Goal: Task Accomplishment & Management: Complete application form

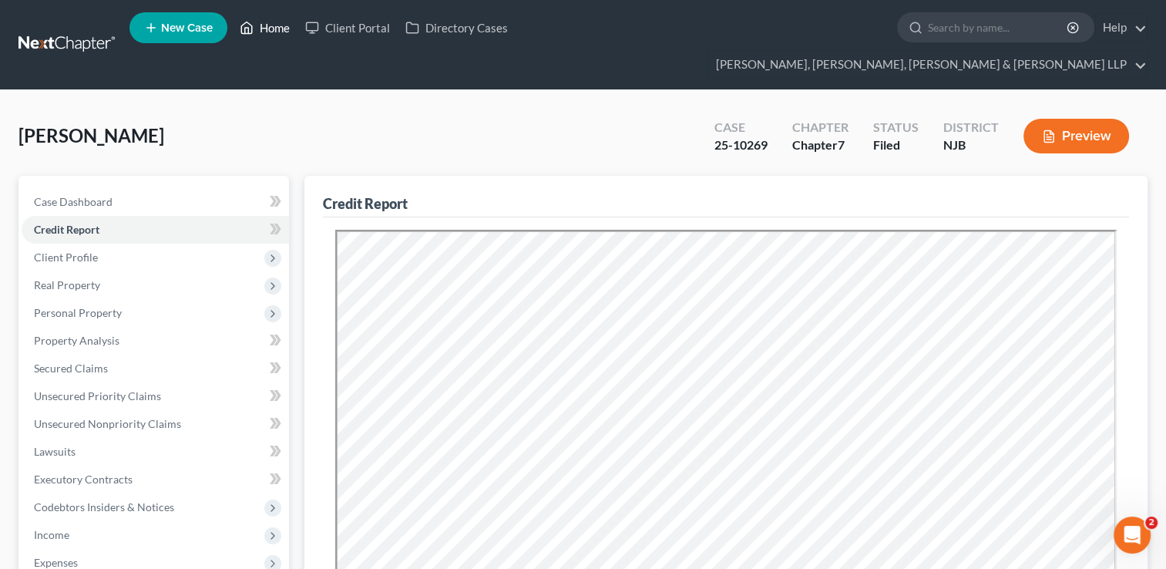
click at [278, 31] on link "Home" at bounding box center [265, 28] width 66 height 28
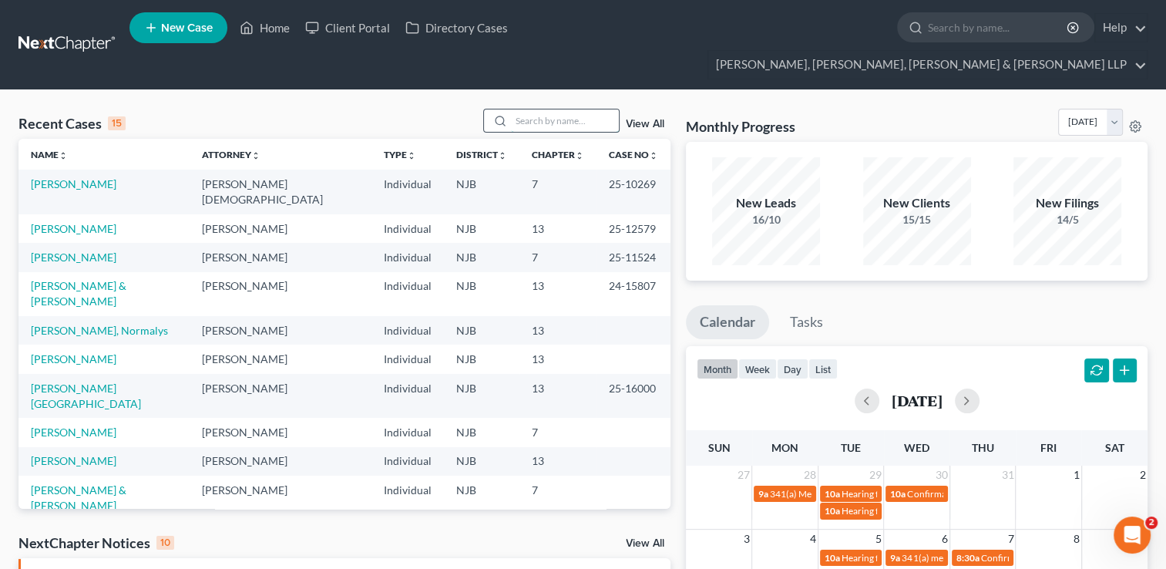
click at [520, 109] on input "search" at bounding box center [565, 120] width 108 height 22
paste input "[PERSON_NAME]"
type input "[PERSON_NAME]"
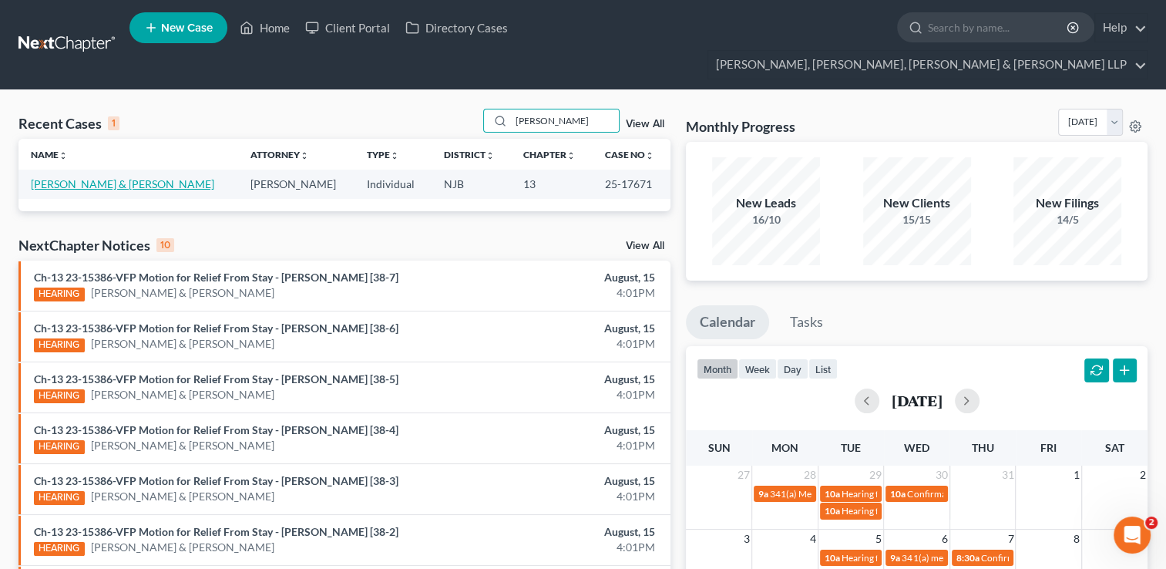
click at [112, 177] on link "[PERSON_NAME] & [PERSON_NAME]" at bounding box center [122, 183] width 183 height 13
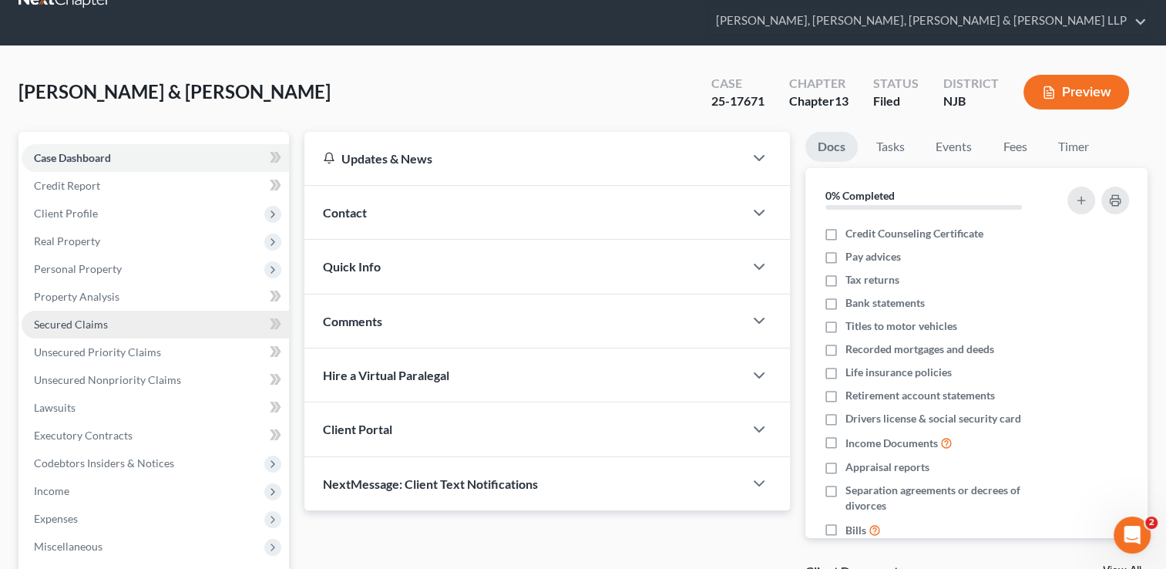
scroll to position [5, 0]
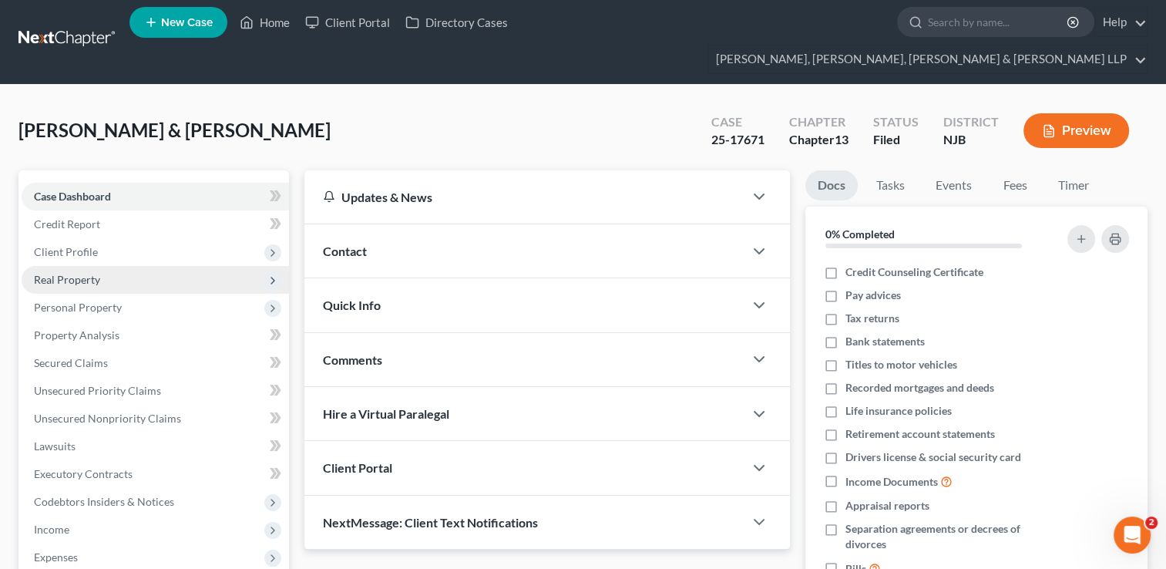
click at [88, 266] on span "Real Property" at bounding box center [155, 280] width 267 height 28
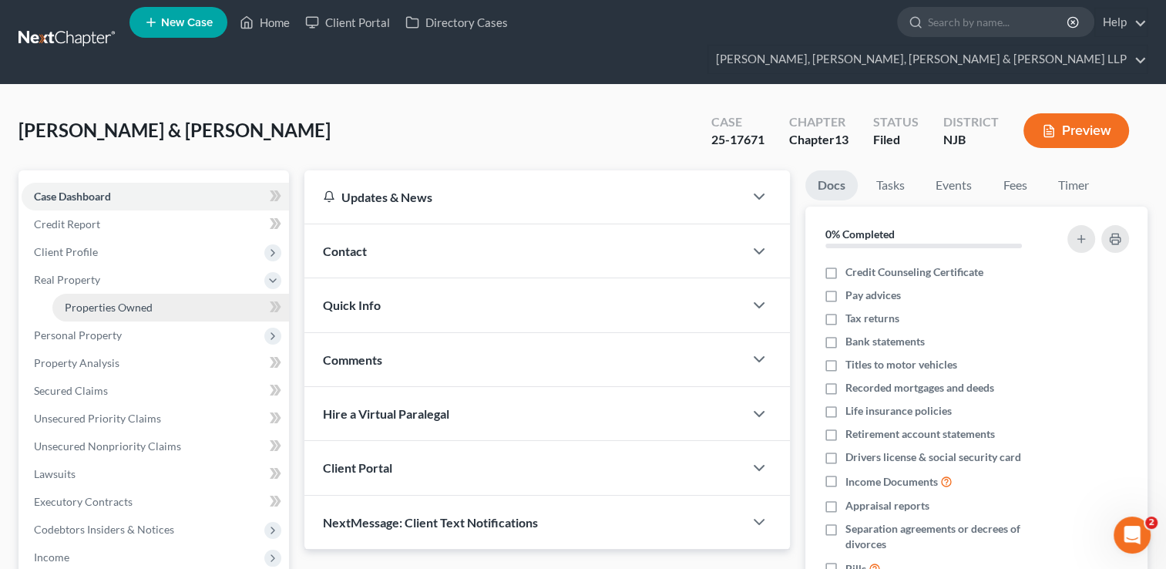
click at [140, 301] on span "Properties Owned" at bounding box center [109, 307] width 88 height 13
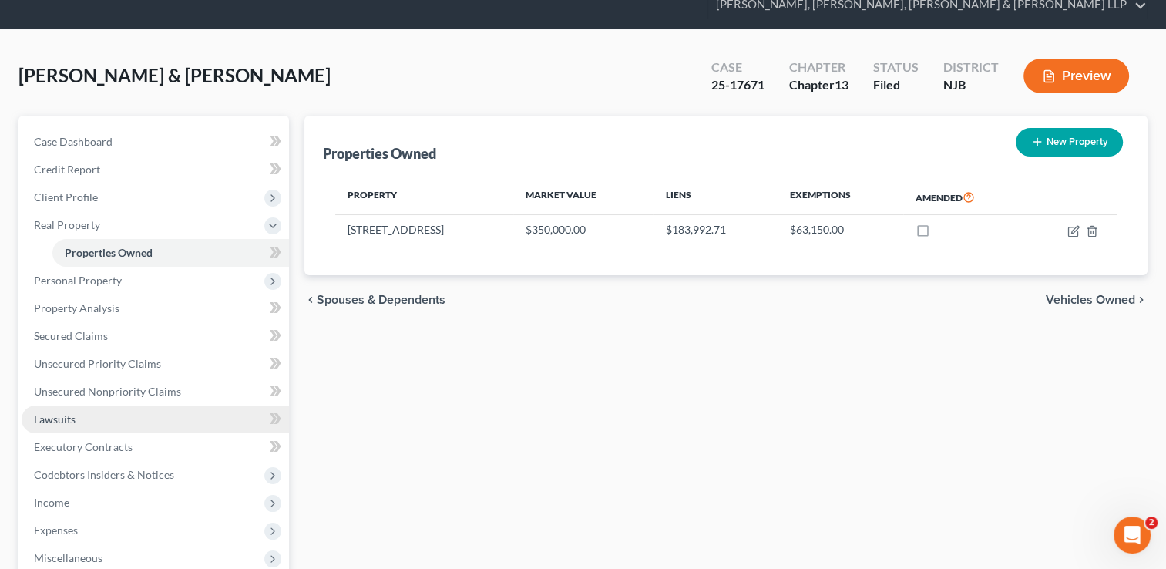
scroll to position [77, 0]
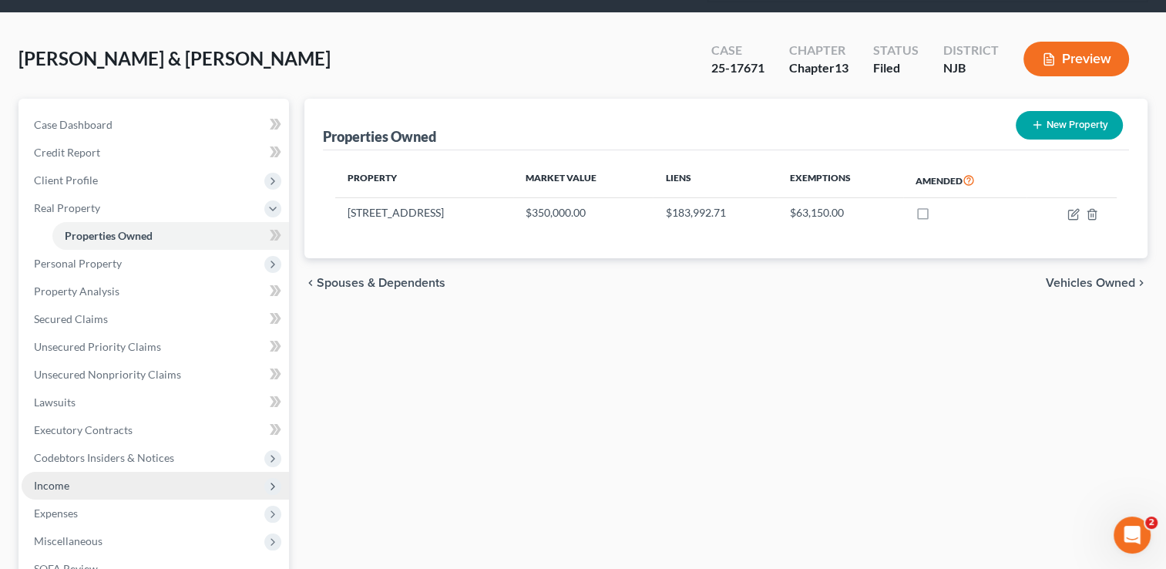
click at [62, 479] on span "Income" at bounding box center [51, 485] width 35 height 13
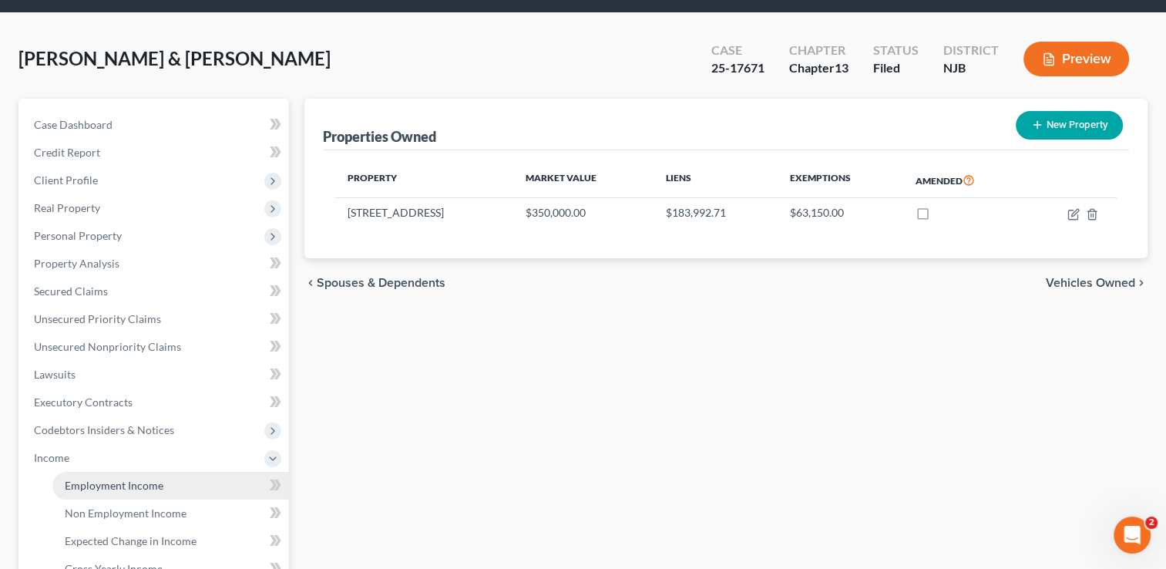
click at [151, 479] on span "Employment Income" at bounding box center [114, 485] width 99 height 13
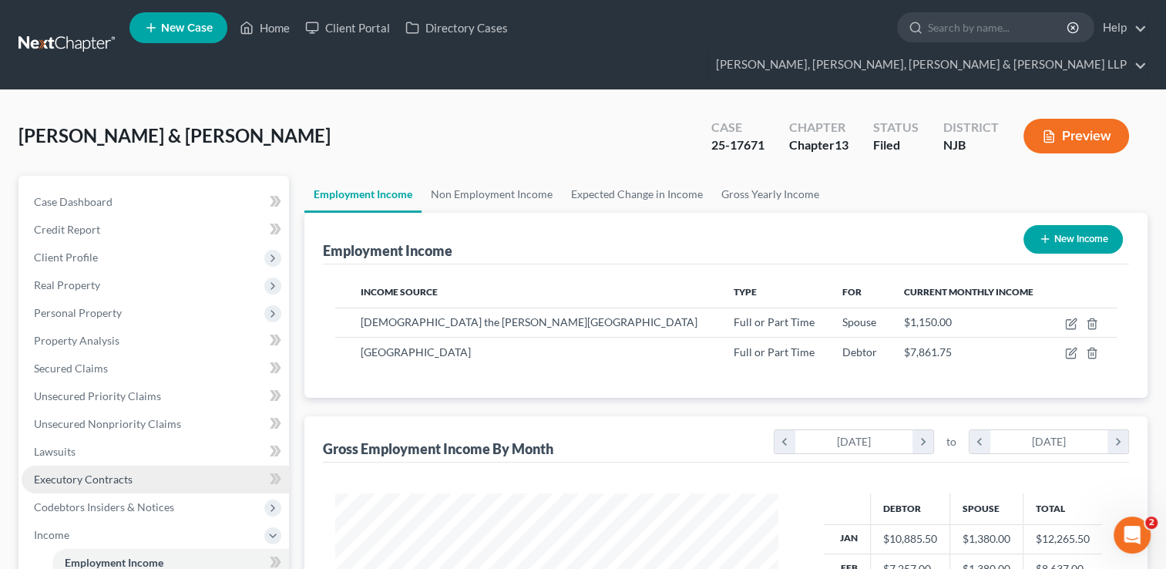
scroll to position [274, 474]
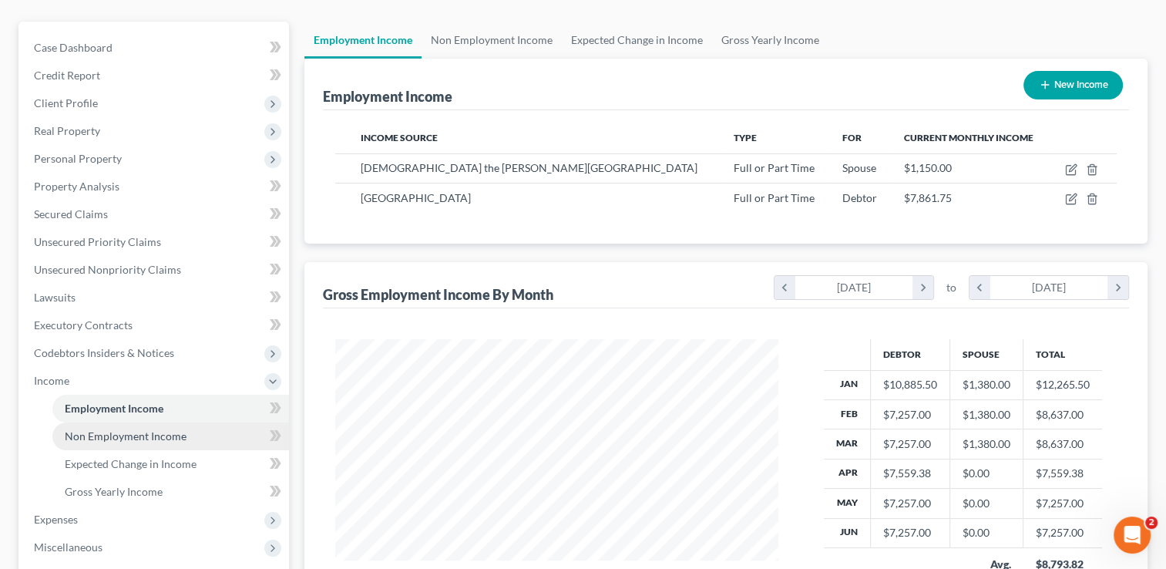
click at [178, 429] on span "Non Employment Income" at bounding box center [126, 435] width 122 height 13
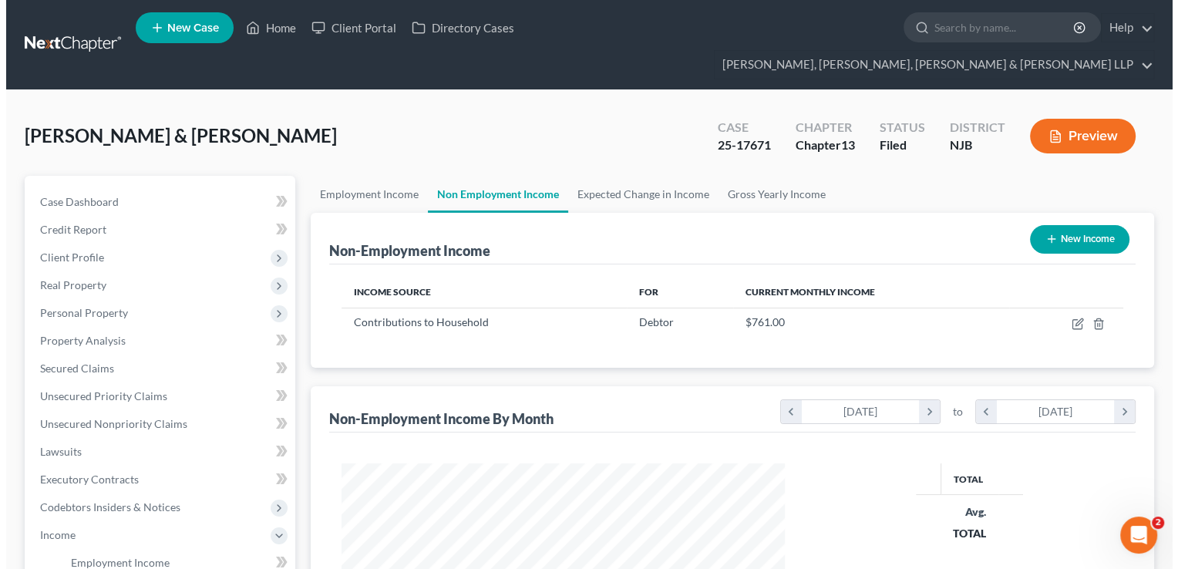
scroll to position [274, 474]
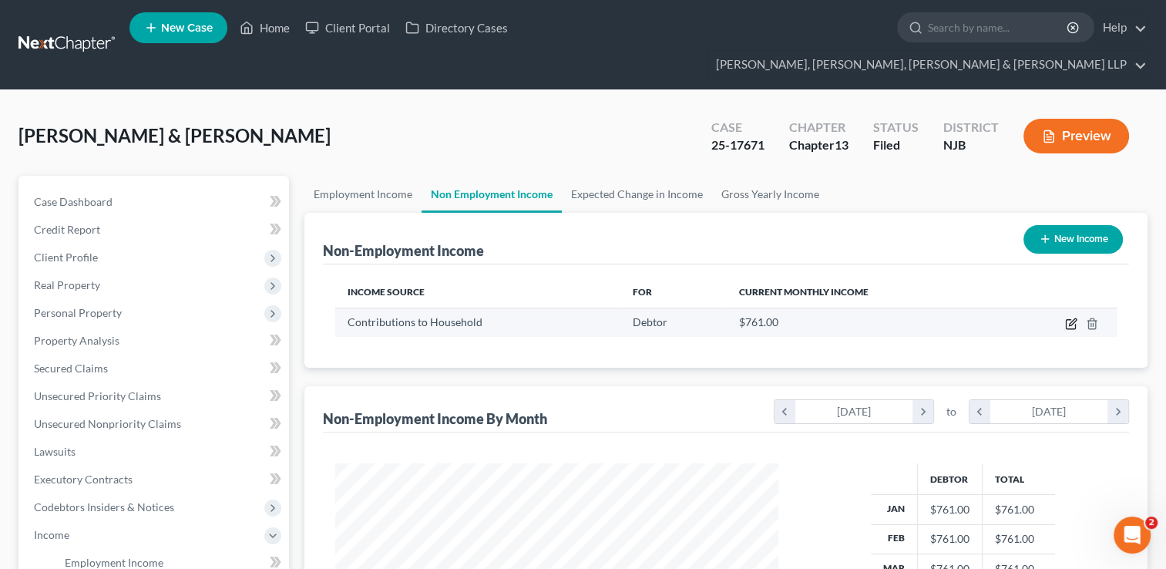
click at [1072, 318] on icon "button" at bounding box center [1071, 324] width 12 height 12
select select "8"
select select "0"
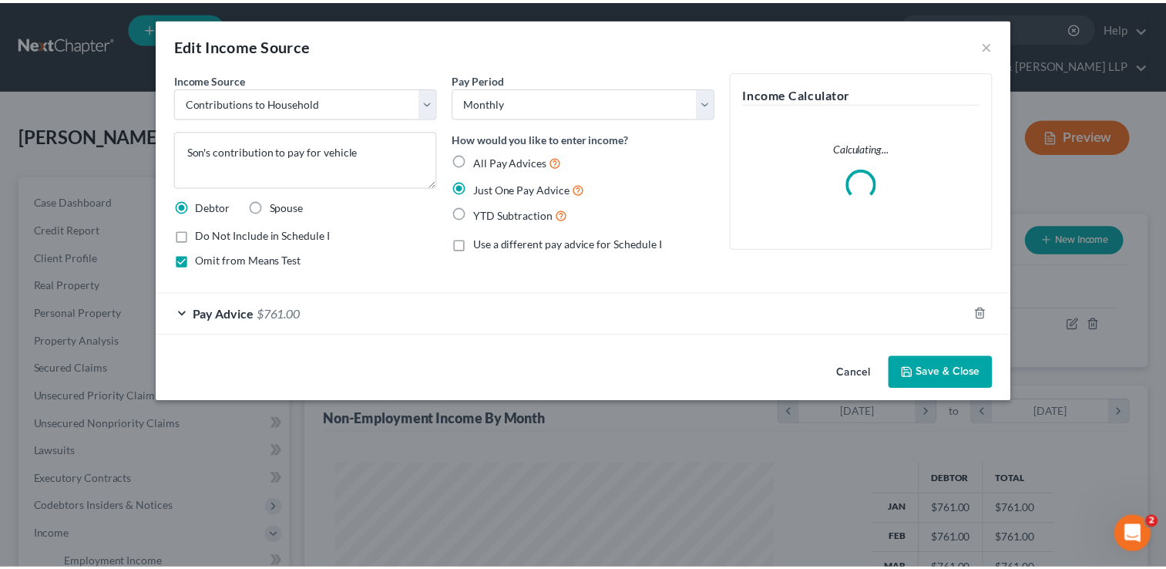
scroll to position [274, 478]
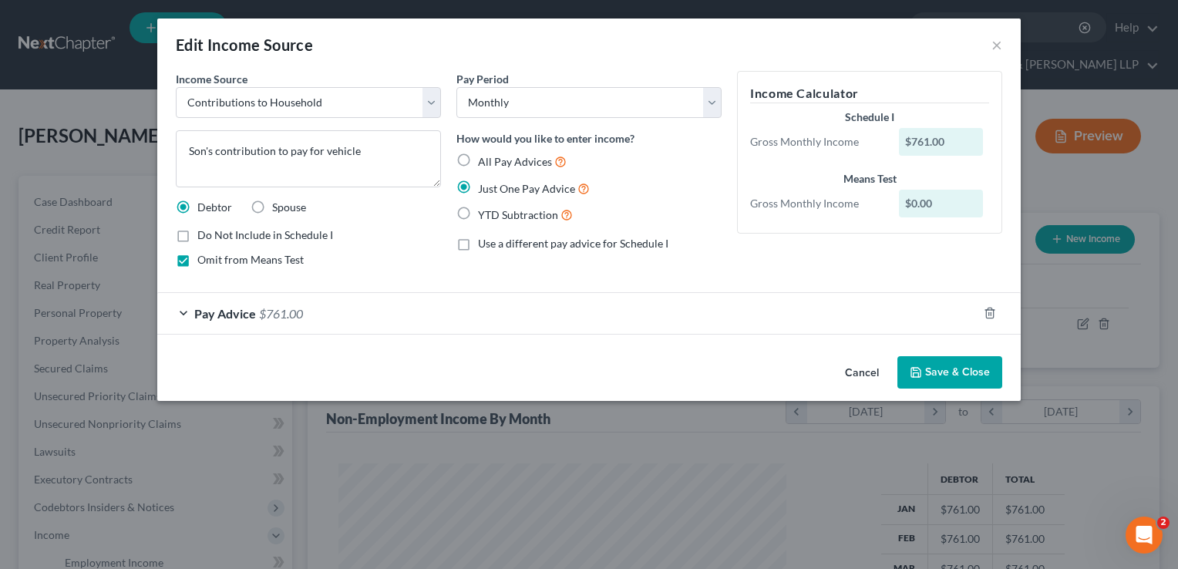
click at [428, 262] on div "Omit from Means Test" at bounding box center [308, 259] width 265 height 15
drag, startPoint x: 373, startPoint y: 150, endPoint x: 189, endPoint y: 140, distance: 184.5
click at [189, 140] on textarea "Son's contribution to pay for vehicle" at bounding box center [308, 158] width 265 height 57
click at [996, 42] on button "×" at bounding box center [996, 44] width 11 height 19
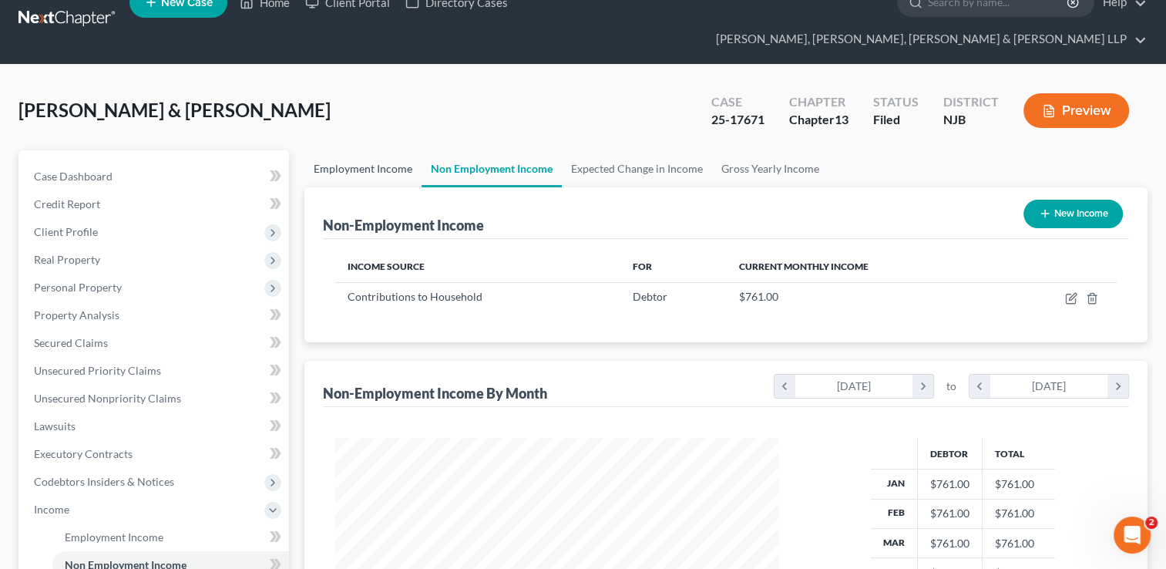
scroll to position [0, 0]
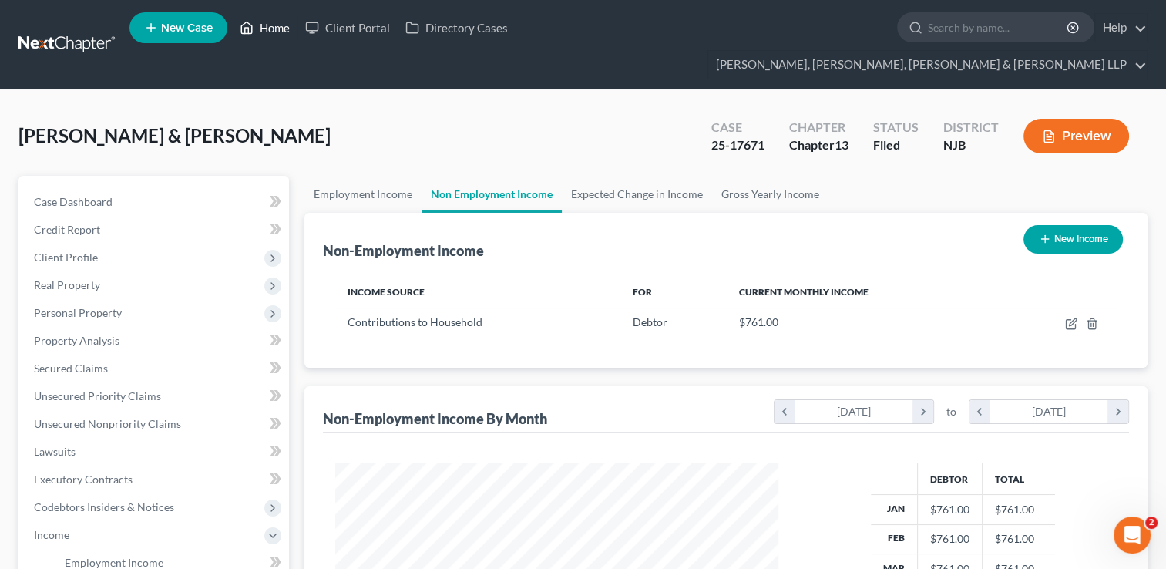
click at [275, 35] on link "Home" at bounding box center [265, 28] width 66 height 28
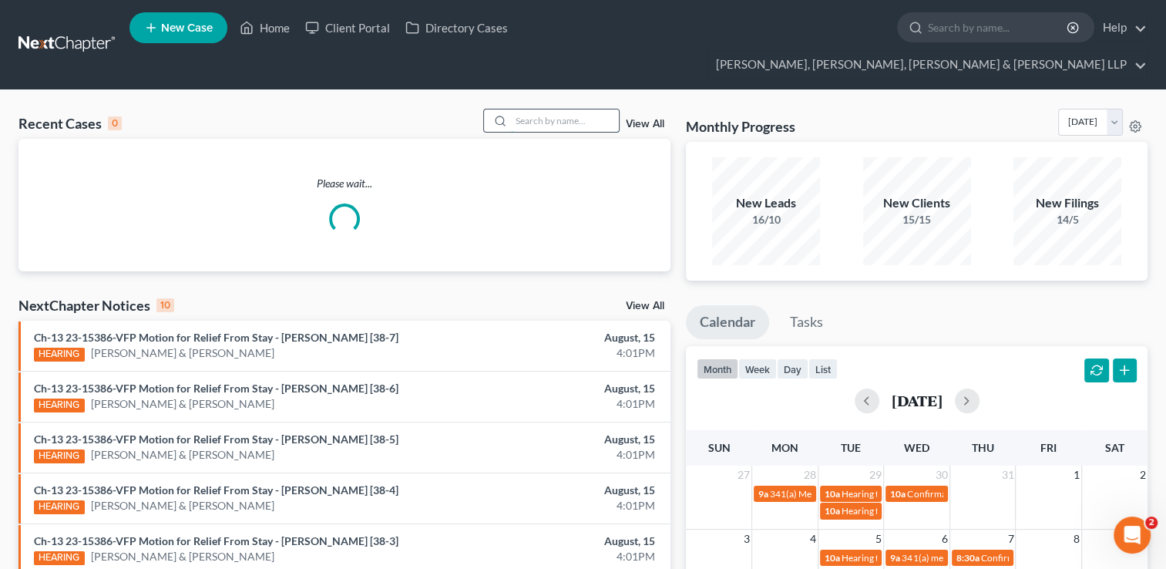
click at [545, 109] on input "search" at bounding box center [565, 120] width 108 height 22
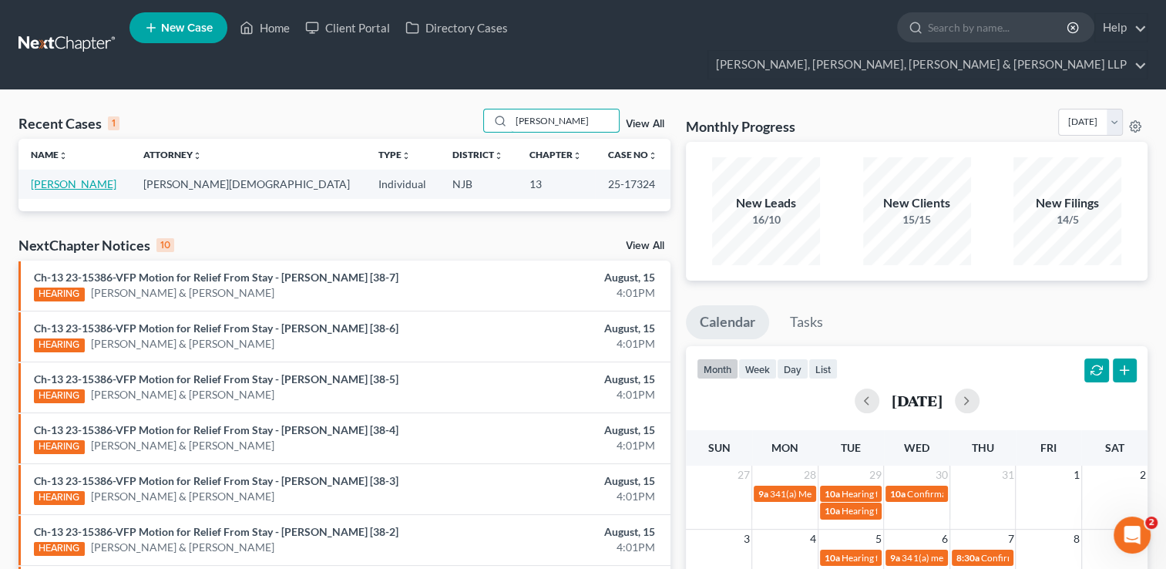
type input "[PERSON_NAME]"
click at [78, 177] on link "[PERSON_NAME]" at bounding box center [74, 183] width 86 height 13
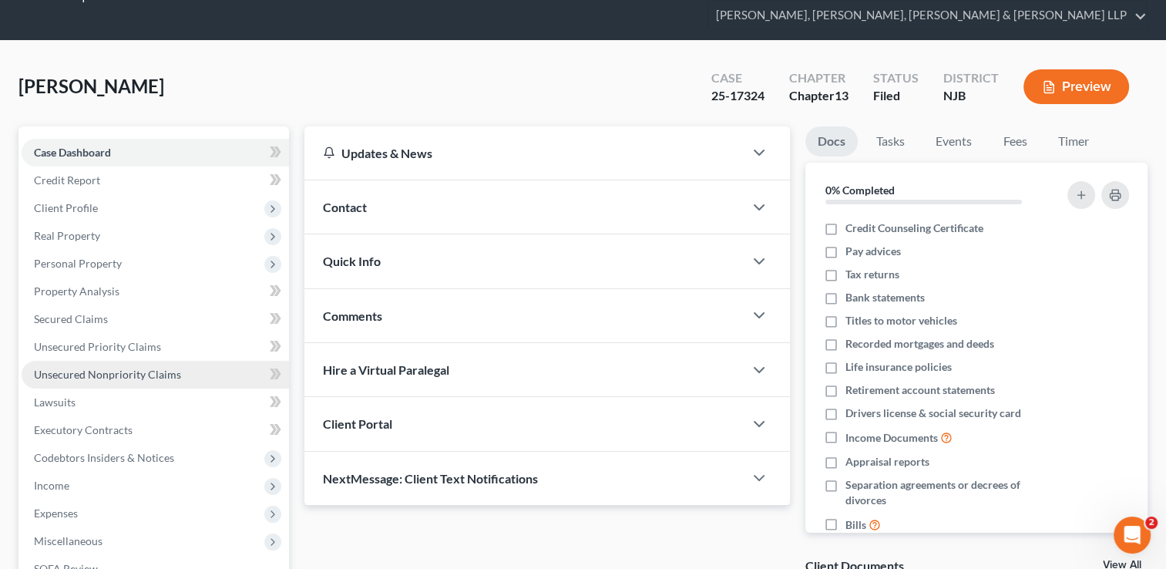
scroll to position [77, 0]
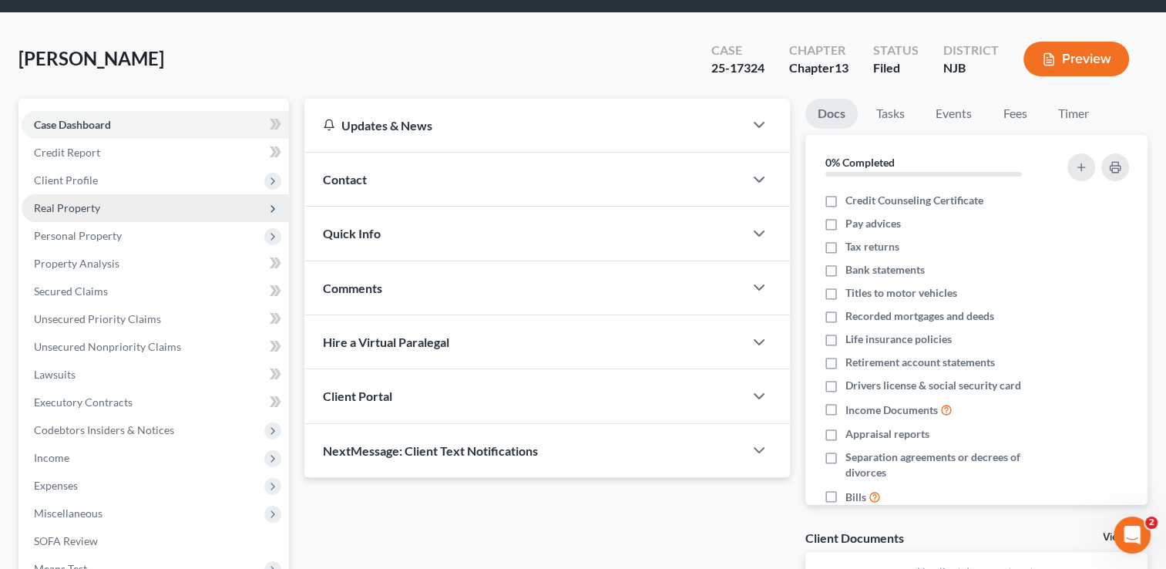
click at [99, 201] on span "Real Property" at bounding box center [67, 207] width 66 height 13
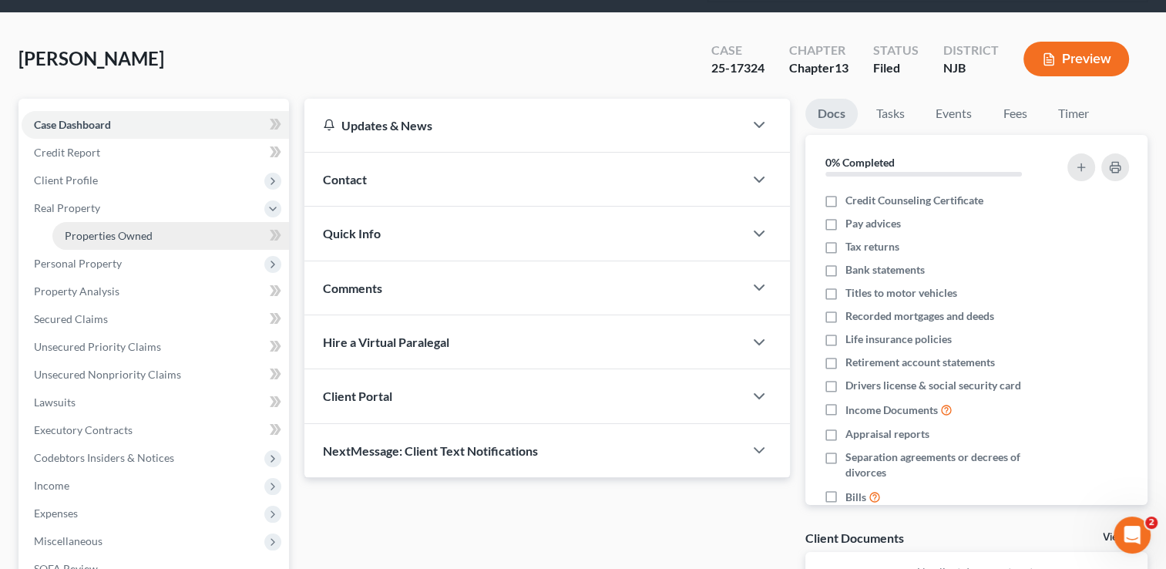
click at [130, 229] on span "Properties Owned" at bounding box center [109, 235] width 88 height 13
